Goal: Entertainment & Leisure: Consume media (video, audio)

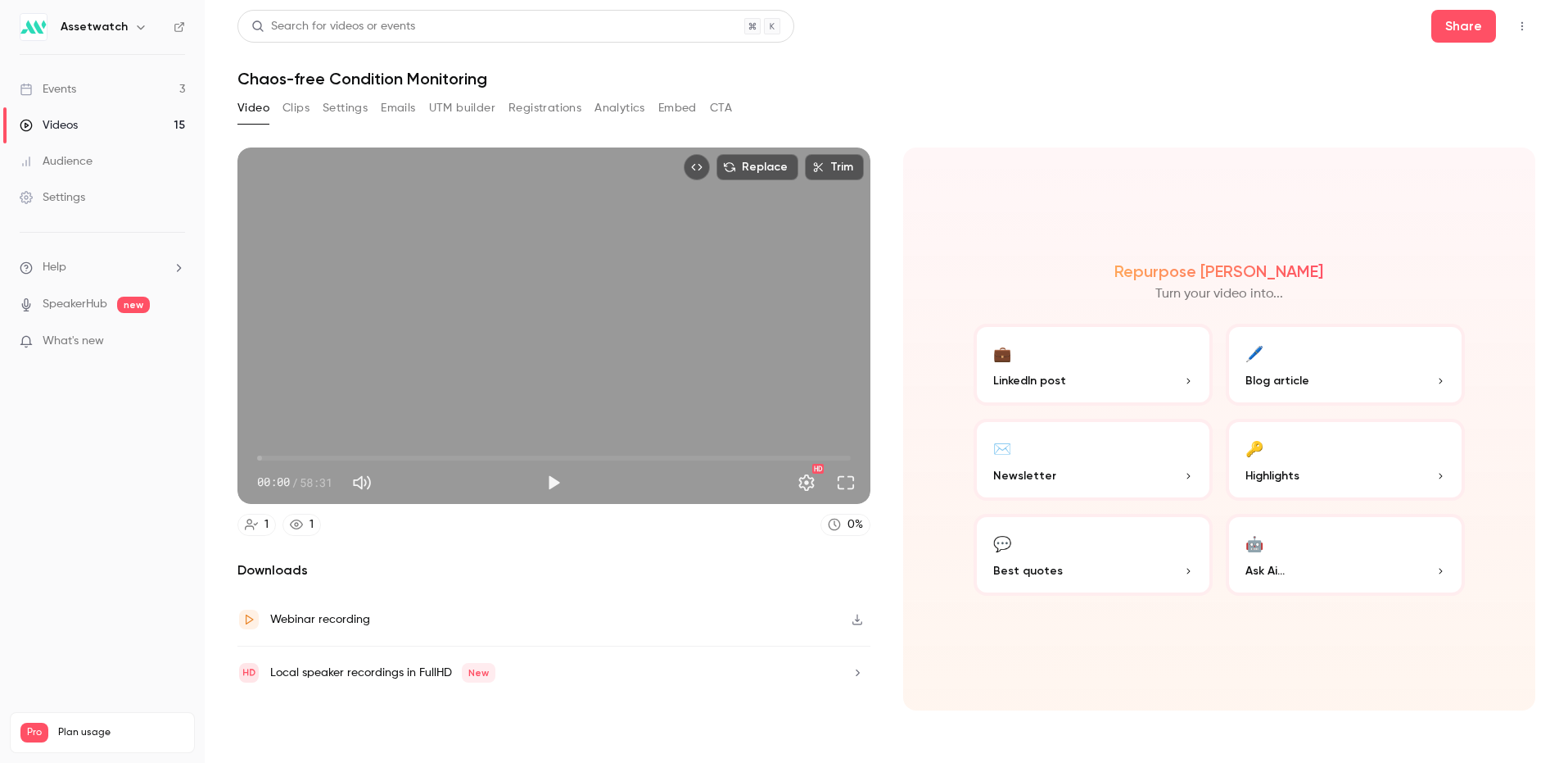
click at [682, 670] on div "Local speaker recordings in FullHD New" at bounding box center [554, 673] width 633 height 52
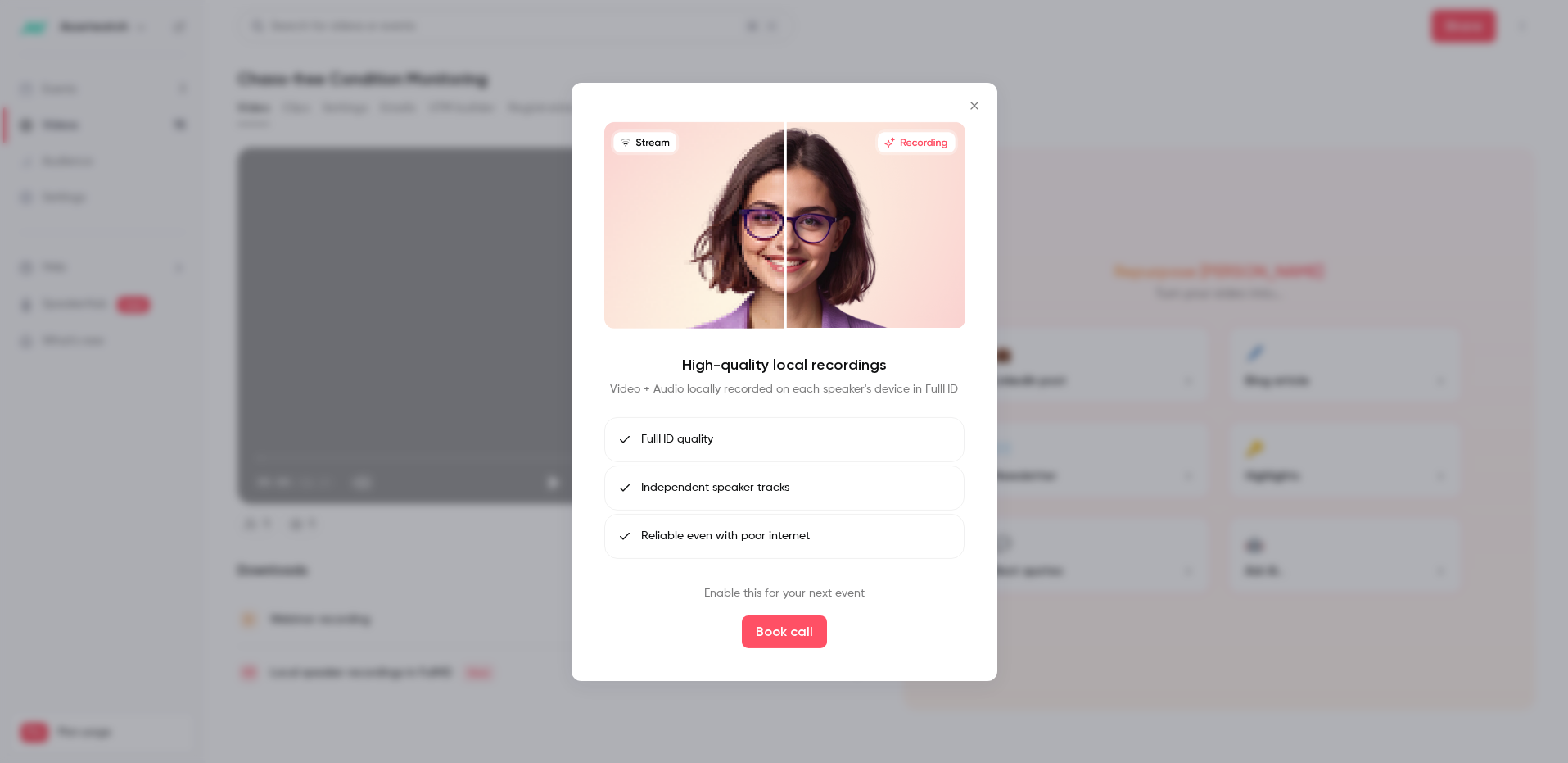
click at [980, 102] on icon "Close" at bounding box center [975, 105] width 20 height 13
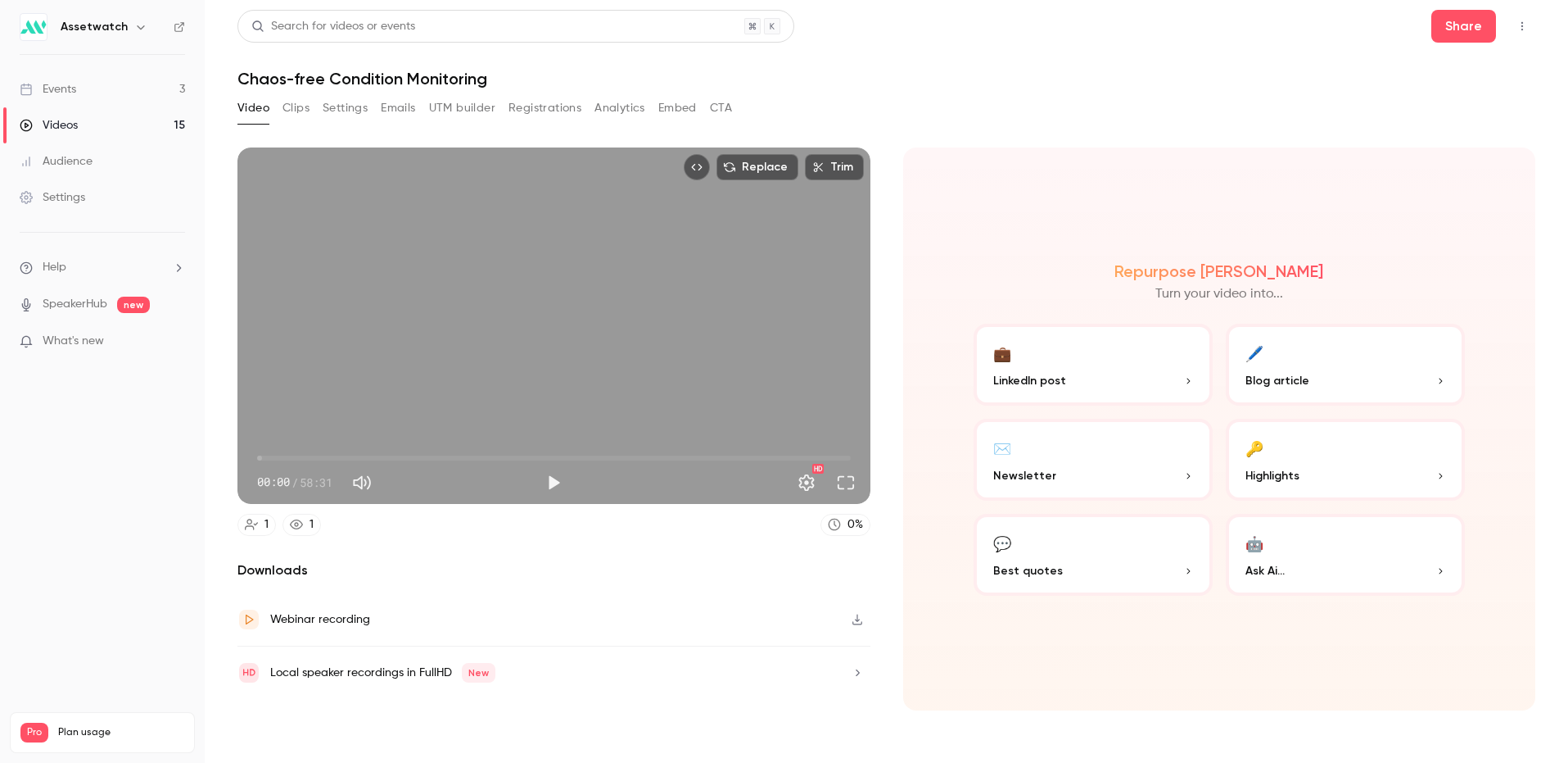
click at [864, 615] on button "button" at bounding box center [858, 620] width 26 height 26
click at [306, 107] on button "Clips" at bounding box center [296, 108] width 27 height 26
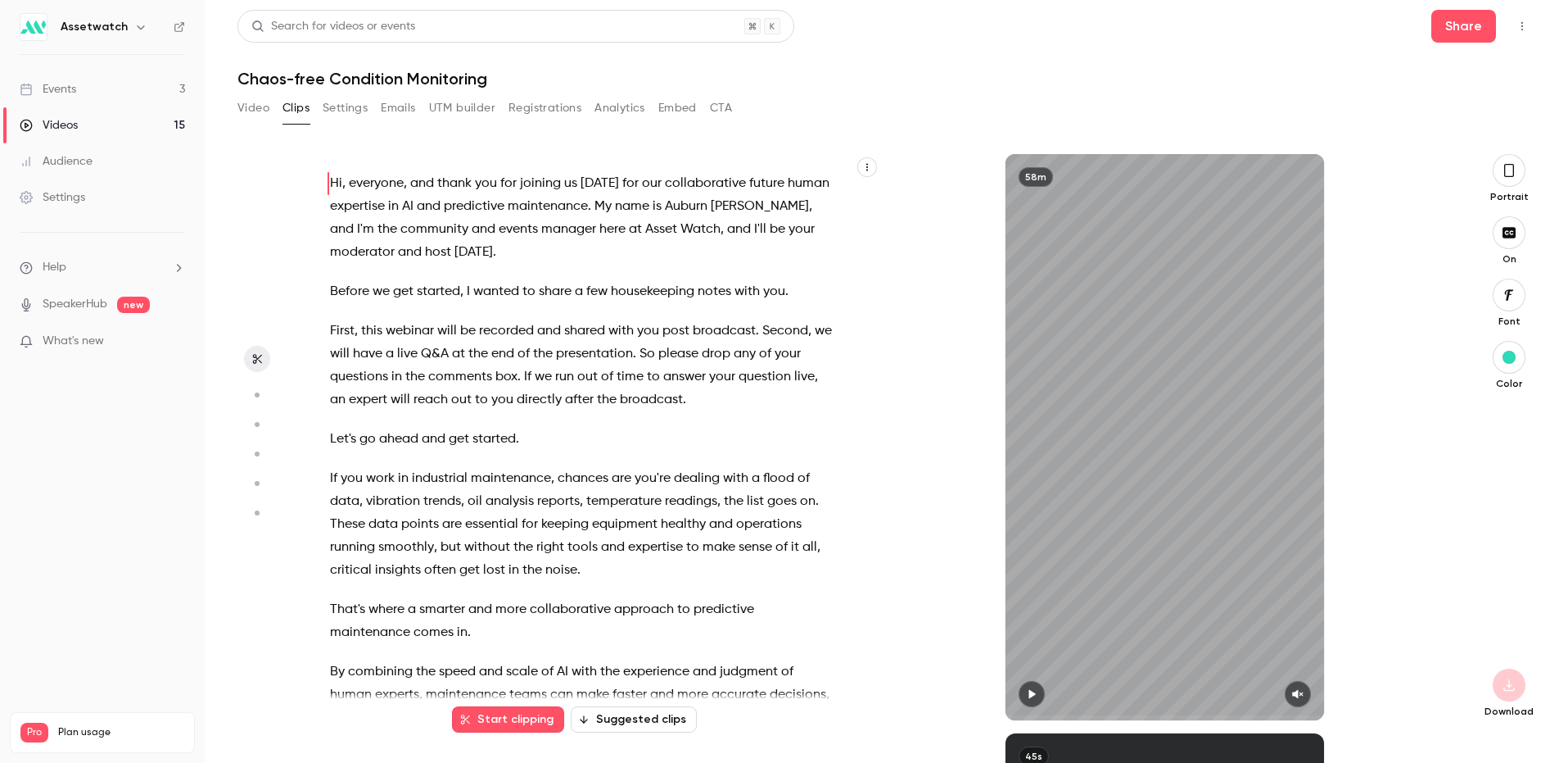
click at [249, 102] on button "Video" at bounding box center [253, 108] width 32 height 26
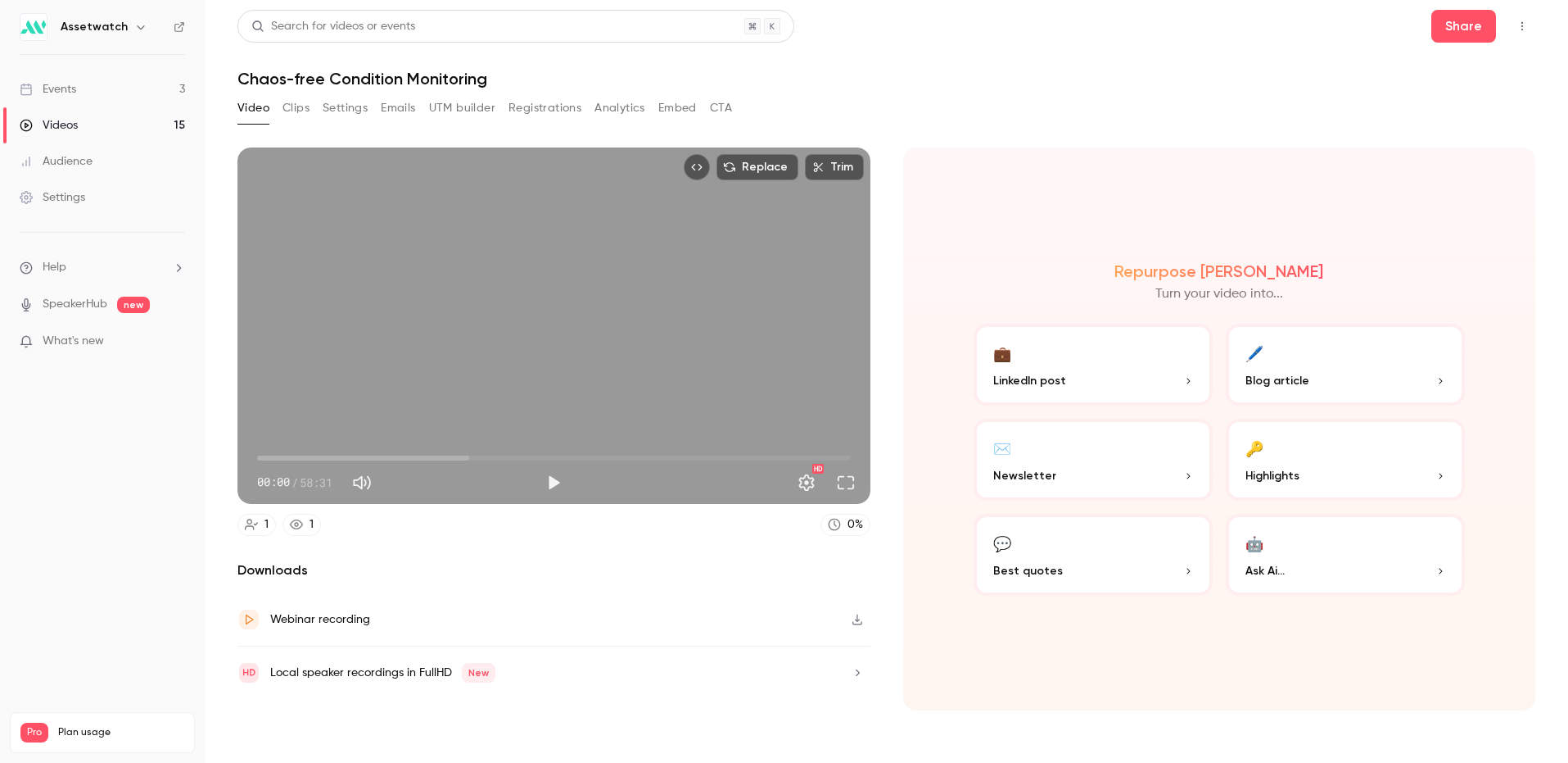
drag, startPoint x: 266, startPoint y: 456, endPoint x: 183, endPoint y: 461, distance: 83.2
click at [184, 461] on div "Assetwatch Events 3 Videos 15 Audience Settings Help SpeakerHub new What's new …" at bounding box center [784, 381] width 1568 height 763
click at [288, 456] on span "03:04" at bounding box center [554, 458] width 594 height 26
click at [331, 458] on span "07:16" at bounding box center [554, 458] width 594 height 26
click at [397, 454] on span "13:44" at bounding box center [554, 458] width 594 height 26
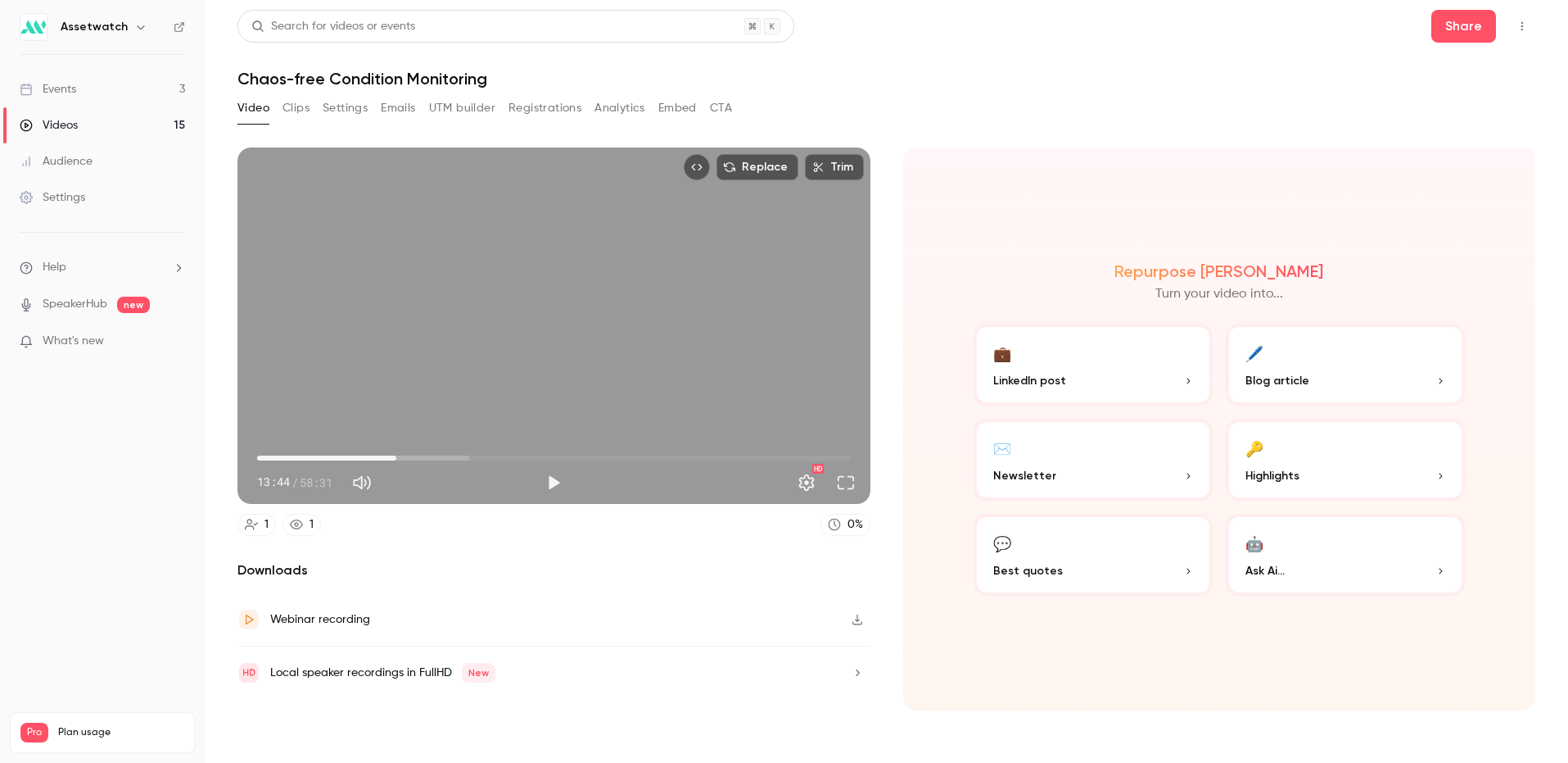
click at [438, 452] on span "13:44" at bounding box center [554, 458] width 594 height 26
type input "*****"
drag, startPoint x: 263, startPoint y: 457, endPoint x: 278, endPoint y: 437, distance: 25.0
click at [278, 445] on span "02:01" at bounding box center [554, 458] width 594 height 26
